Goal: Find contact information: Find contact information

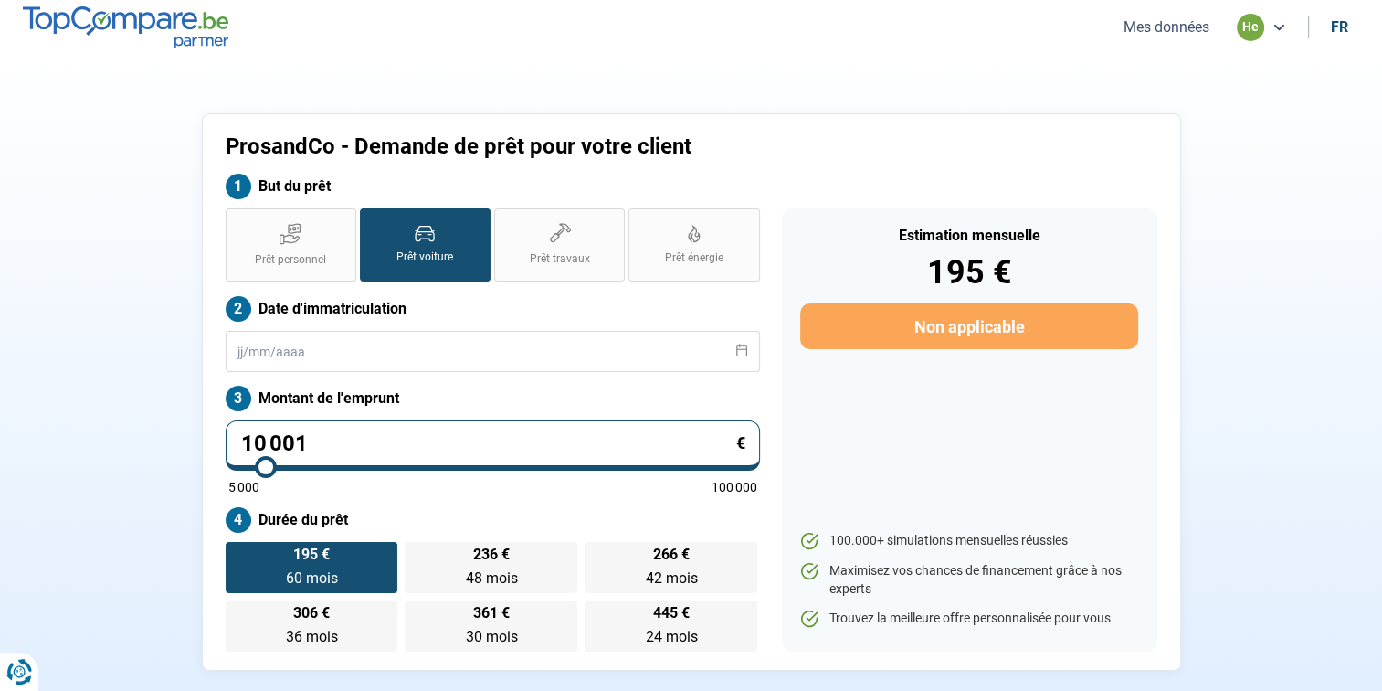
click at [1144, 38] on ul "Mes données he fr" at bounding box center [1233, 27] width 252 height 27
drag, startPoint x: 1155, startPoint y: 35, endPoint x: 1144, endPoint y: 38, distance: 11.6
click at [1144, 38] on ul "Mes données he fr" at bounding box center [1233, 27] width 252 height 27
click at [1151, 31] on button "Mes données" at bounding box center [1166, 26] width 97 height 19
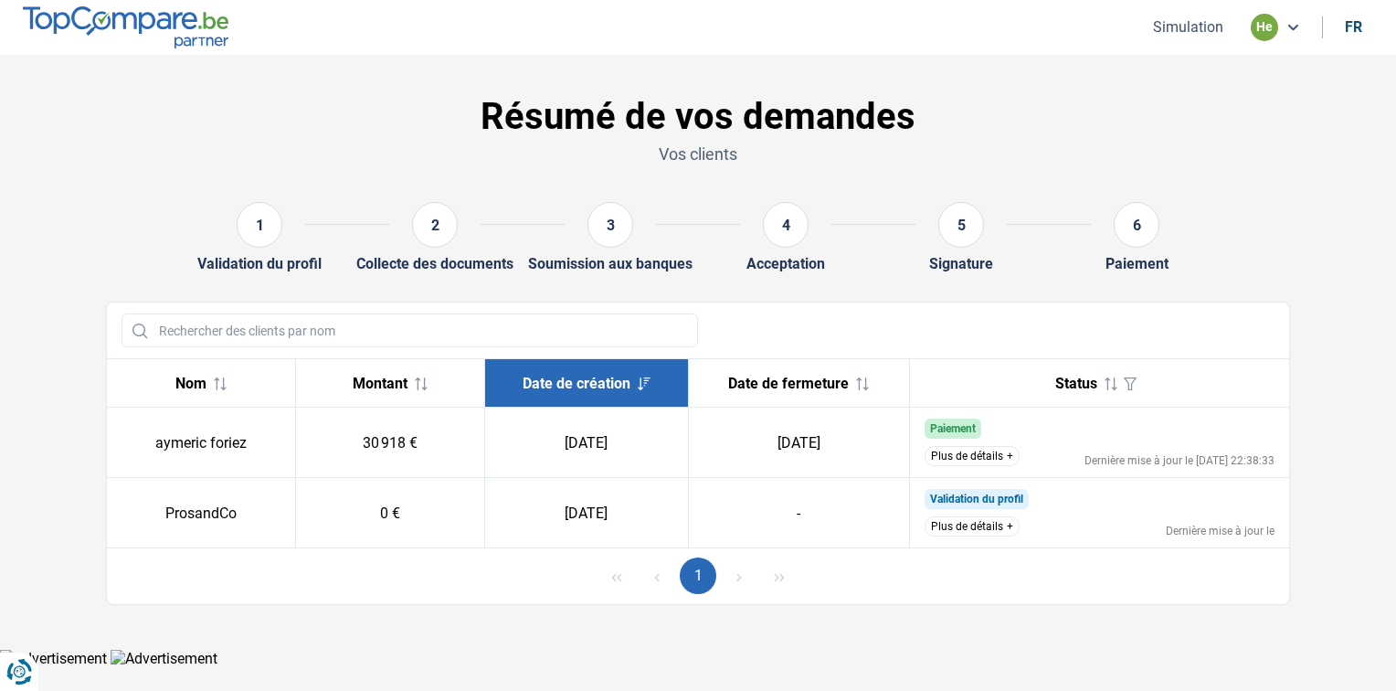
click at [968, 446] on button "Plus de détails" at bounding box center [971, 456] width 95 height 20
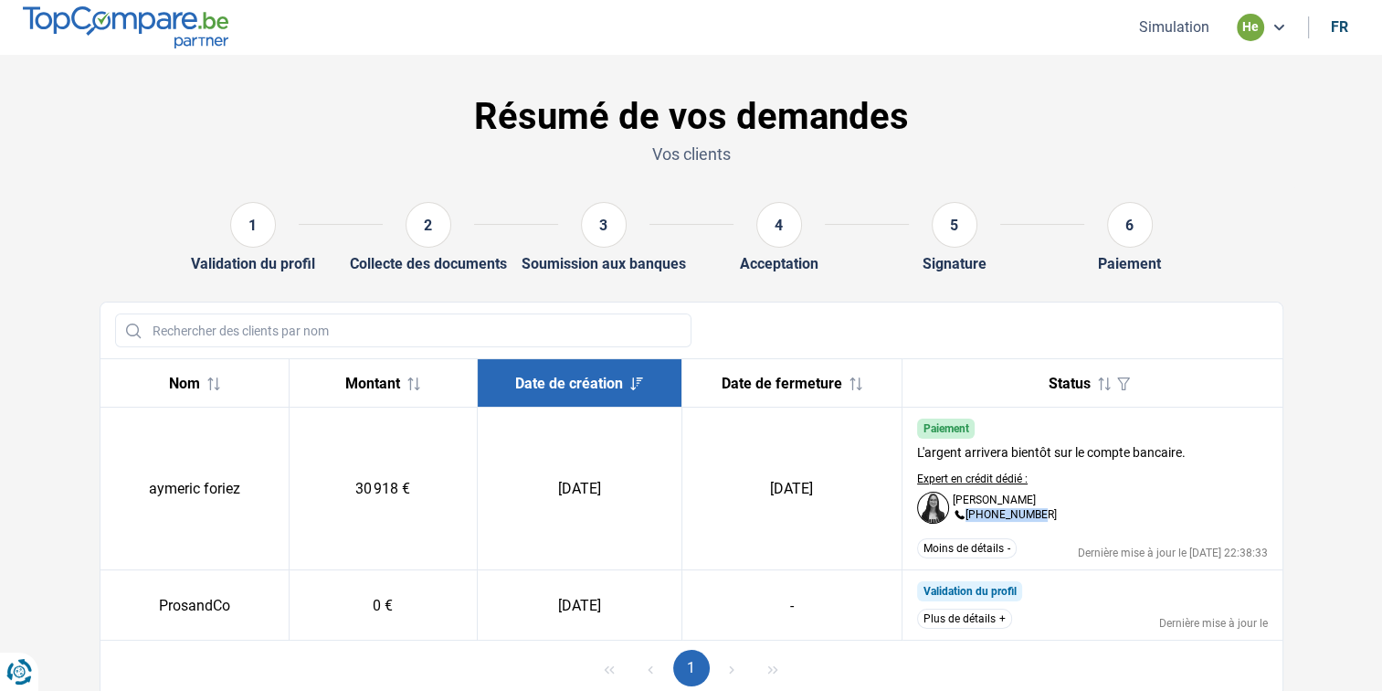
drag, startPoint x: 966, startPoint y: 513, endPoint x: 1039, endPoint y: 512, distance: 72.2
click at [1039, 512] on div "Audrey De Tremerie +3228860076" at bounding box center [1005, 507] width 104 height 27
click at [813, 536] on td "[DATE]" at bounding box center [791, 488] width 220 height 163
click at [924, 510] on img at bounding box center [933, 507] width 32 height 32
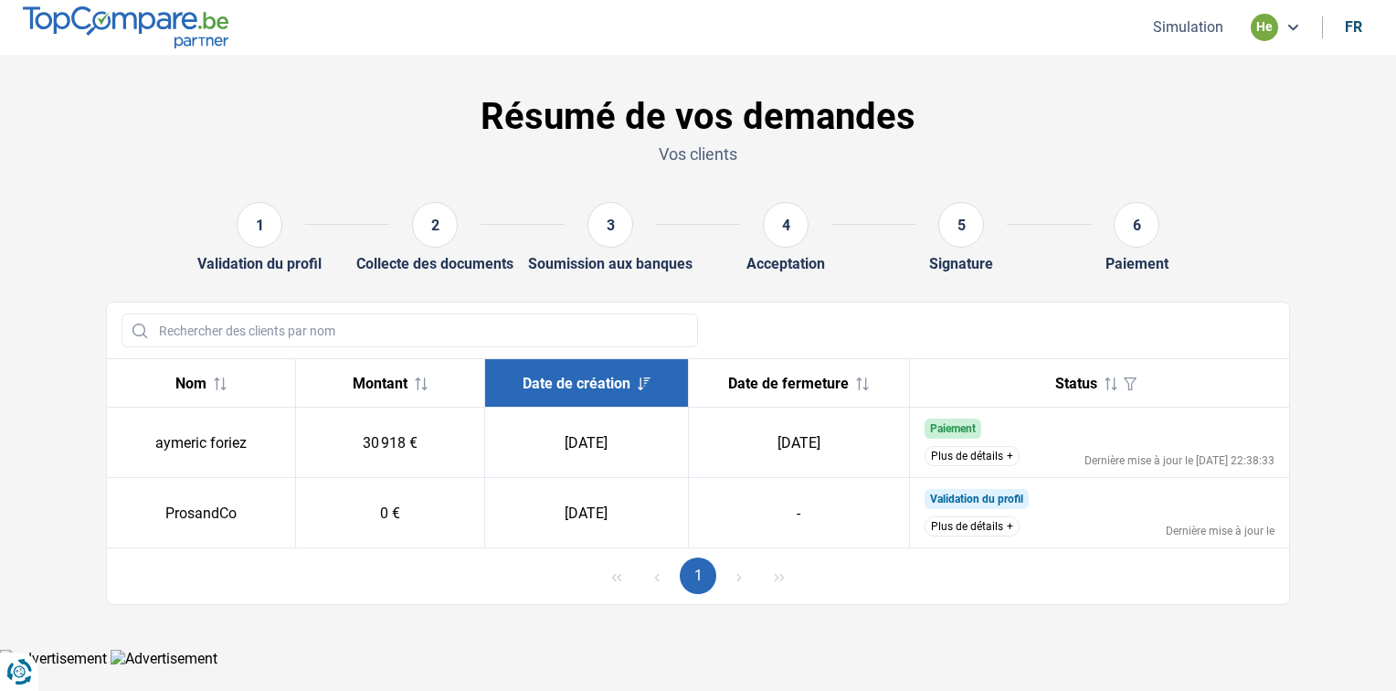
click at [985, 459] on button "Plus de détails" at bounding box center [971, 456] width 95 height 20
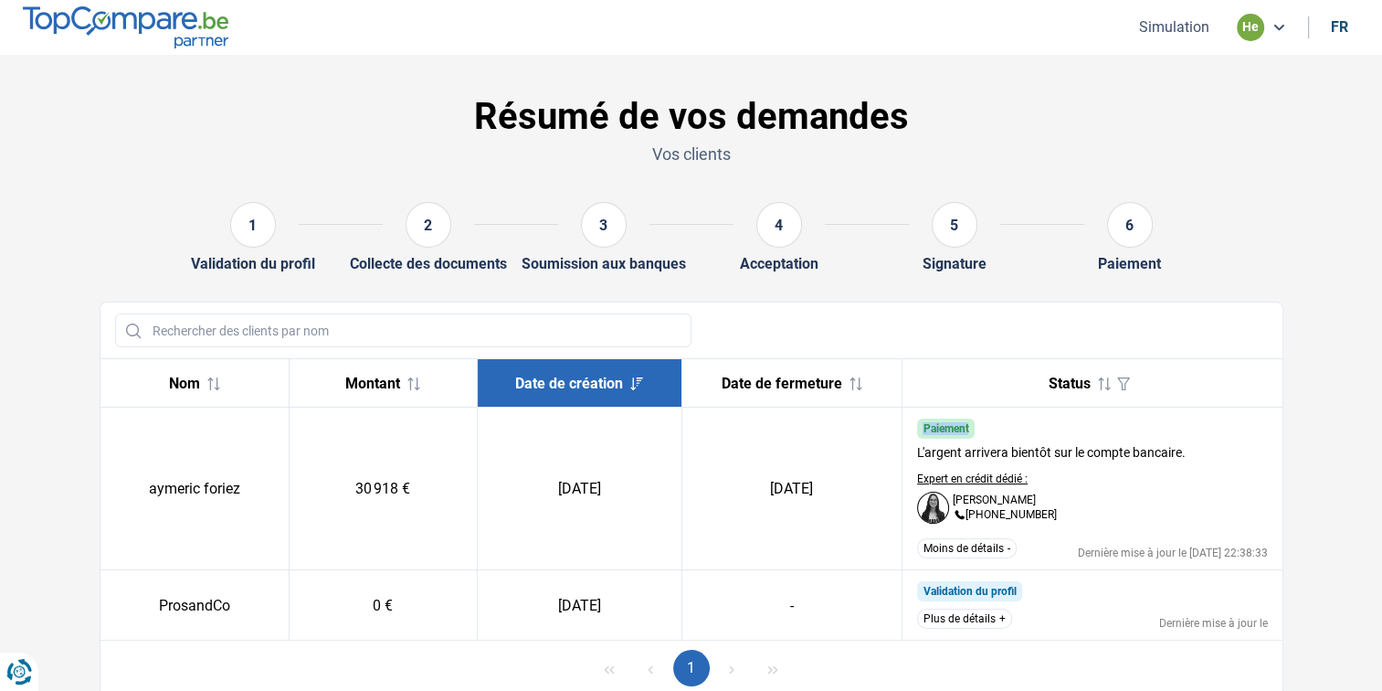
drag, startPoint x: 924, startPoint y: 423, endPoint x: 996, endPoint y: 426, distance: 71.3
click at [996, 426] on div "Paiement" at bounding box center [1092, 428] width 351 height 20
click at [997, 419] on div "Paiement" at bounding box center [1092, 428] width 351 height 20
